Goal: Information Seeking & Learning: Learn about a topic

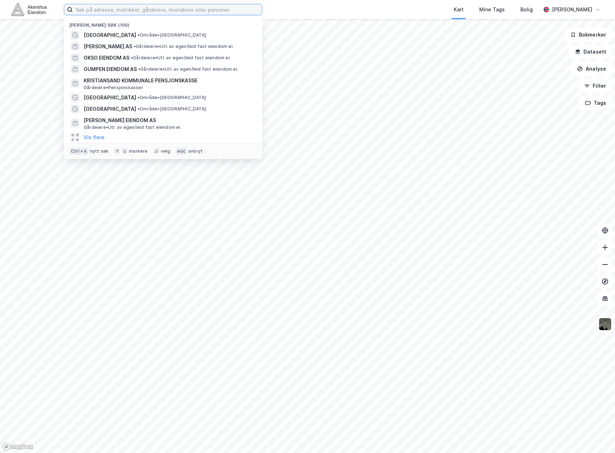
click at [138, 10] on input at bounding box center [167, 9] width 189 height 11
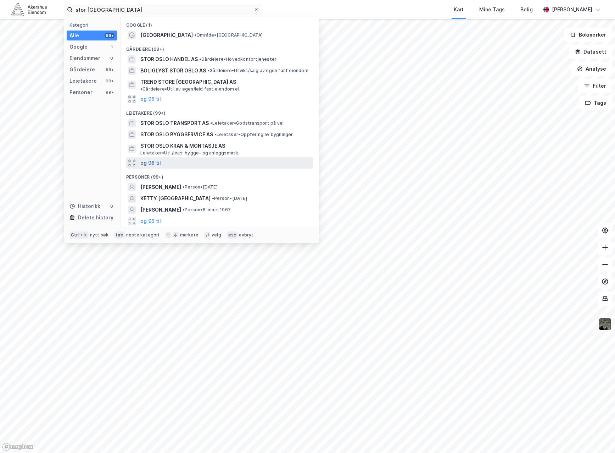
click at [155, 159] on button "og 96 til" at bounding box center [150, 163] width 21 height 9
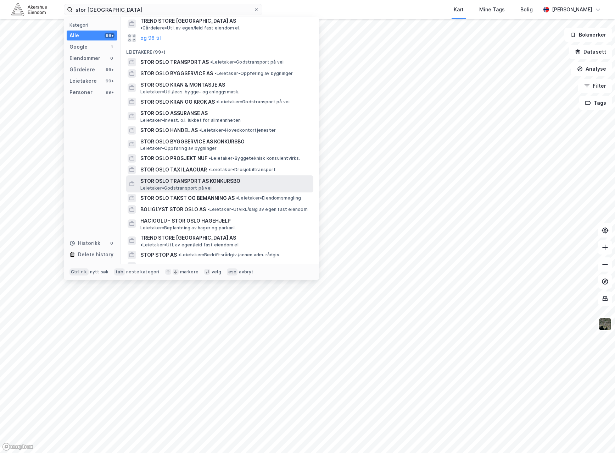
scroll to position [71, 0]
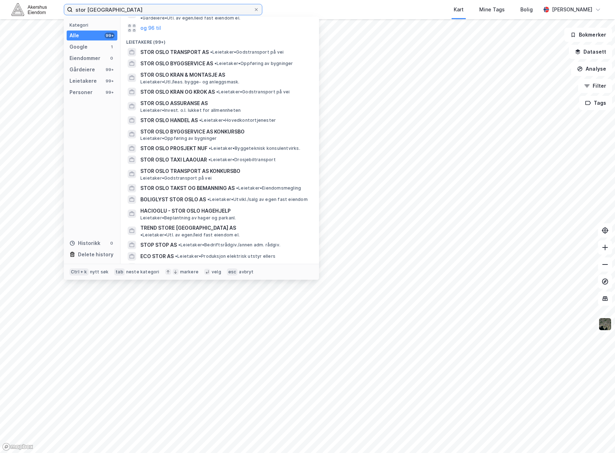
click at [146, 9] on input "stor [GEOGRAPHIC_DATA]" at bounding box center [163, 9] width 181 height 11
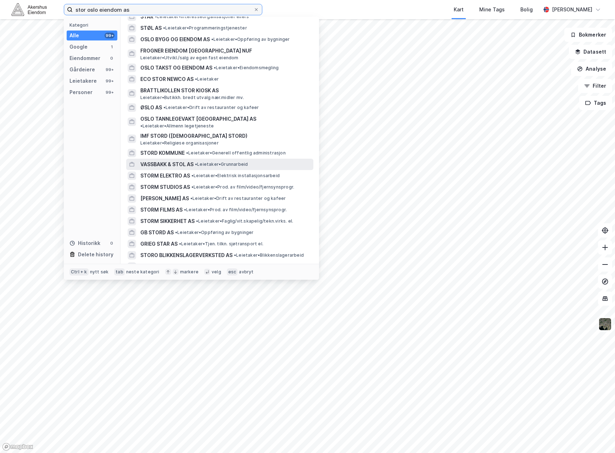
scroll to position [390, 0]
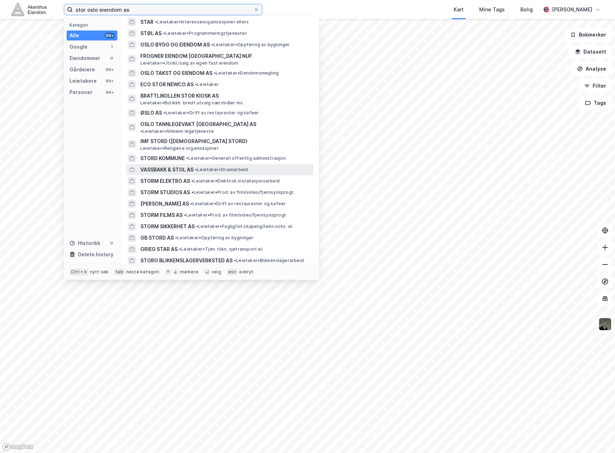
type input "stor oslo eiendom as"
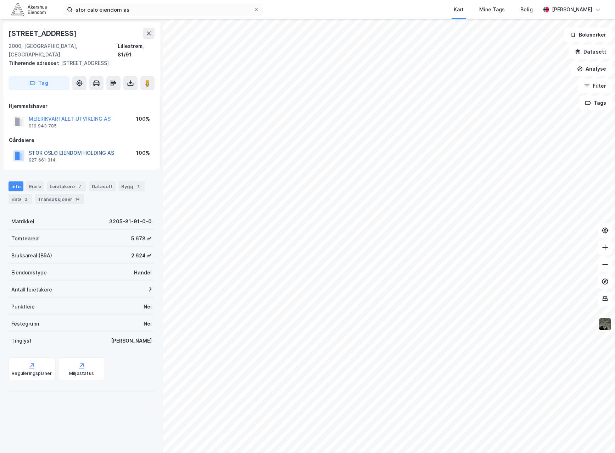
click at [0, 0] on button "STOR OSLO EIENDOM HOLDING AS" at bounding box center [0, 0] width 0 height 0
